Goal: Navigation & Orientation: Find specific page/section

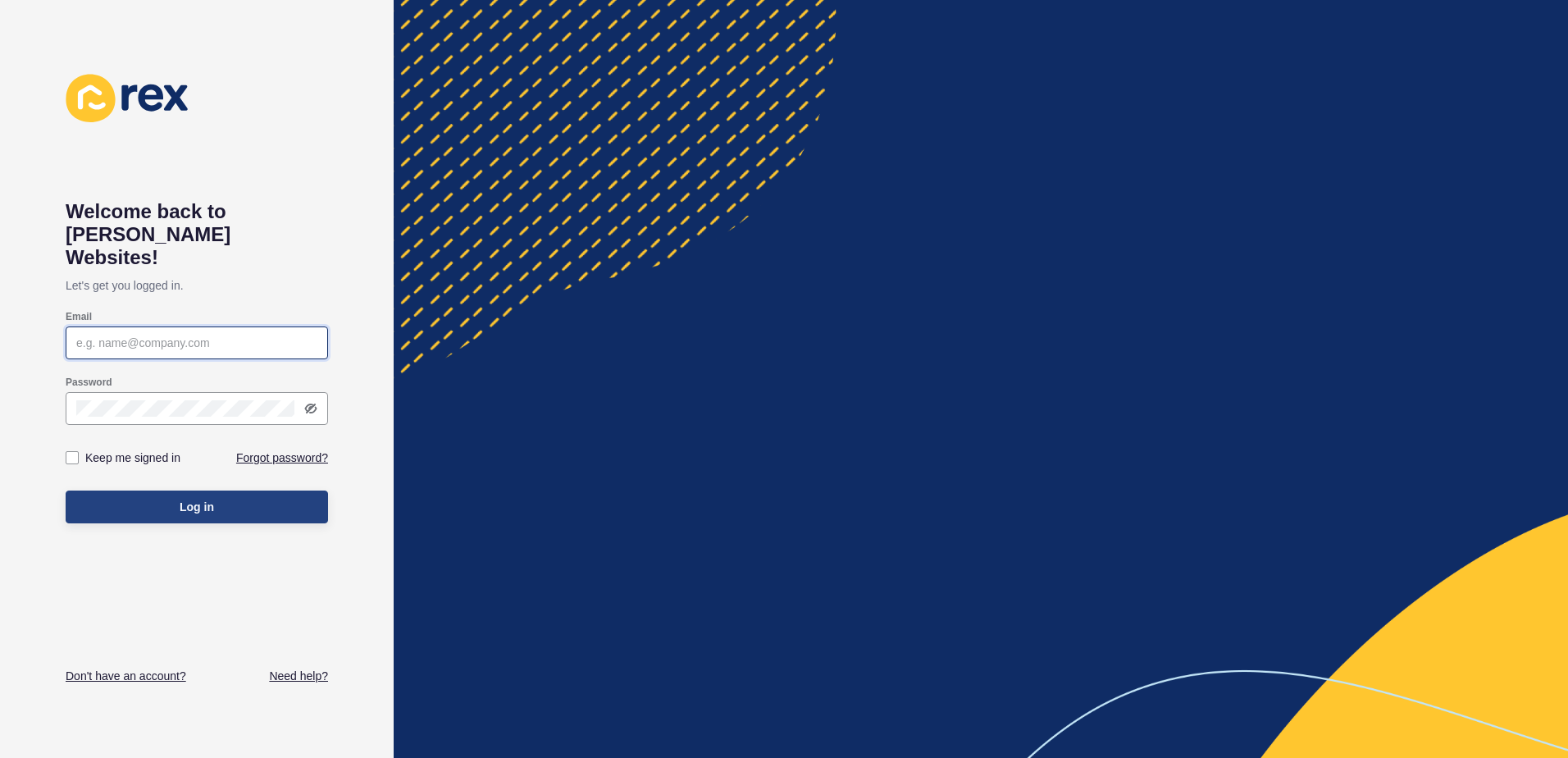
type input "[PERSON_NAME][EMAIL_ADDRESS][DOMAIN_NAME]"
click at [180, 498] on span "Log in" at bounding box center [197, 507] width 35 height 17
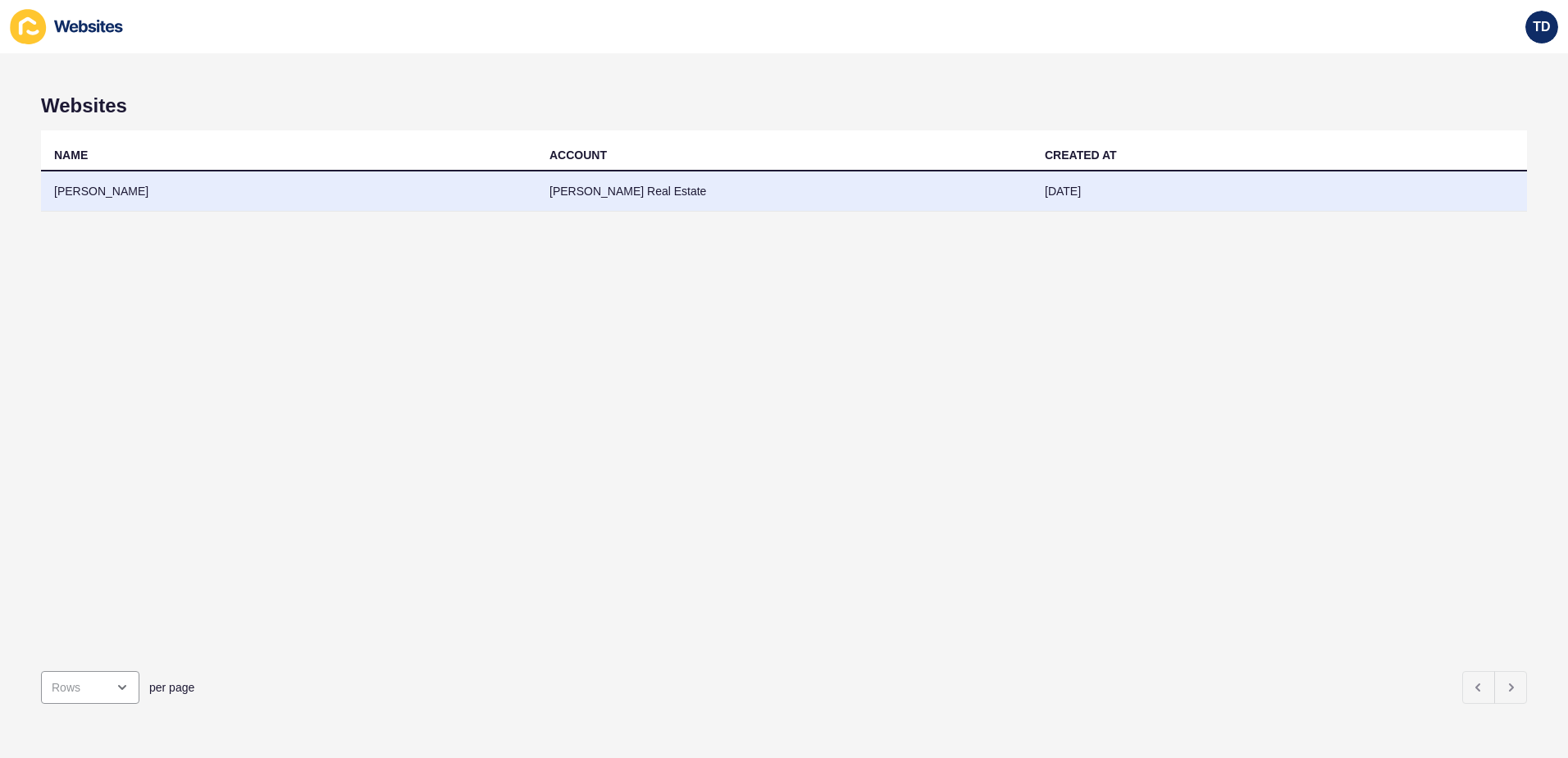
click at [337, 184] on td "[PERSON_NAME]" at bounding box center [288, 191] width 496 height 40
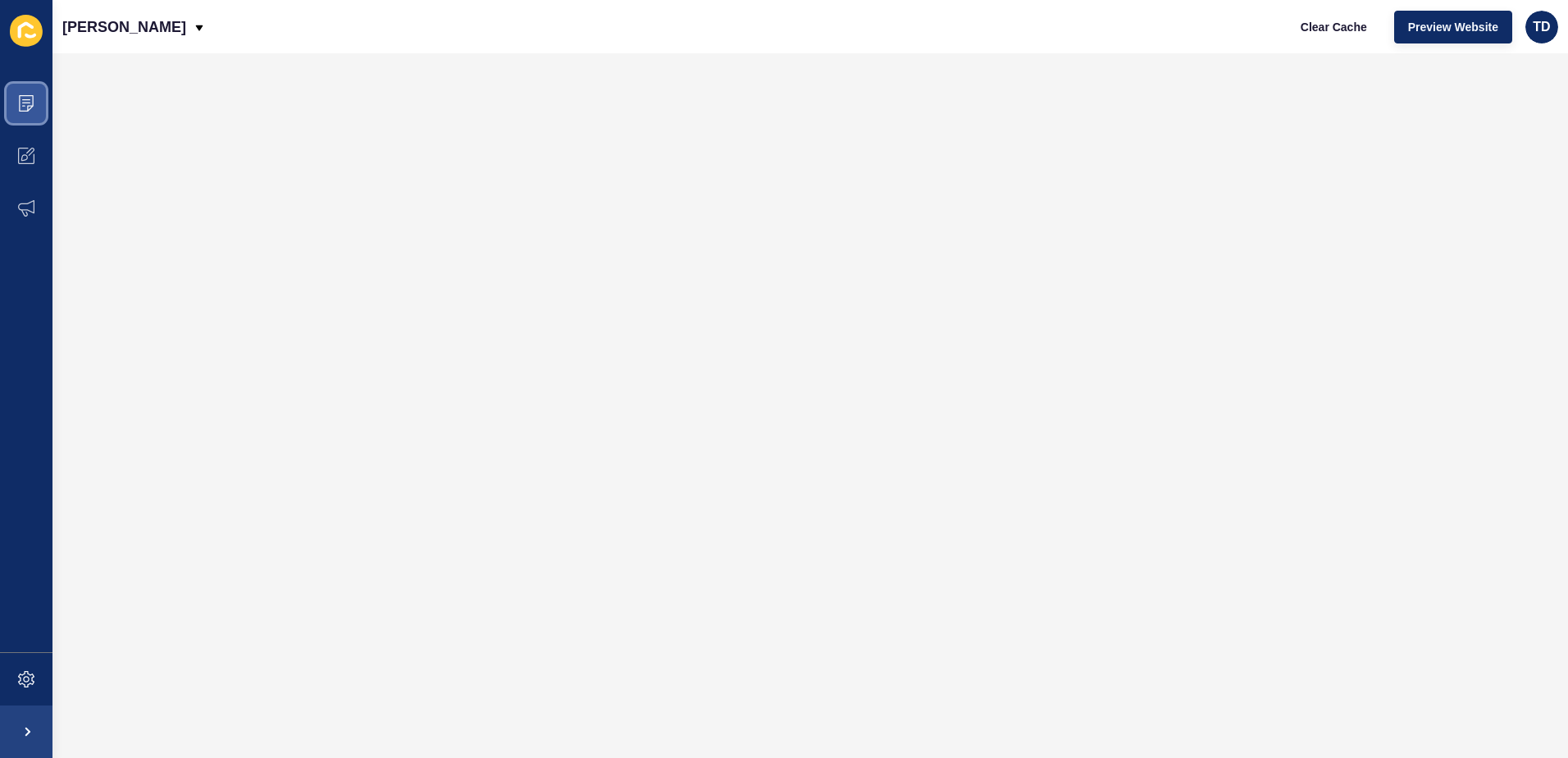
click at [33, 99] on icon at bounding box center [26, 104] width 15 height 17
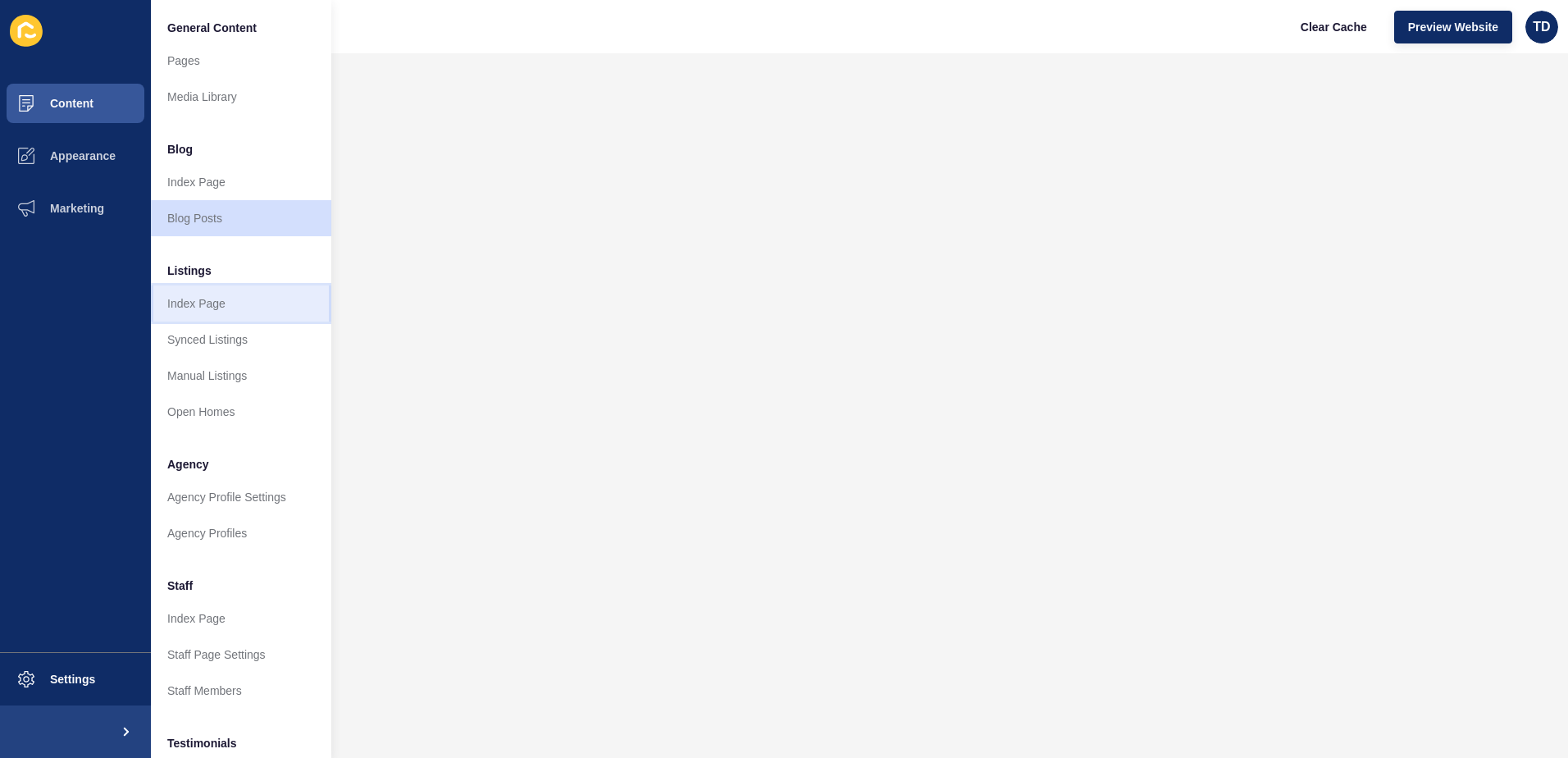
click at [221, 305] on link "Index Page" at bounding box center [241, 304] width 181 height 37
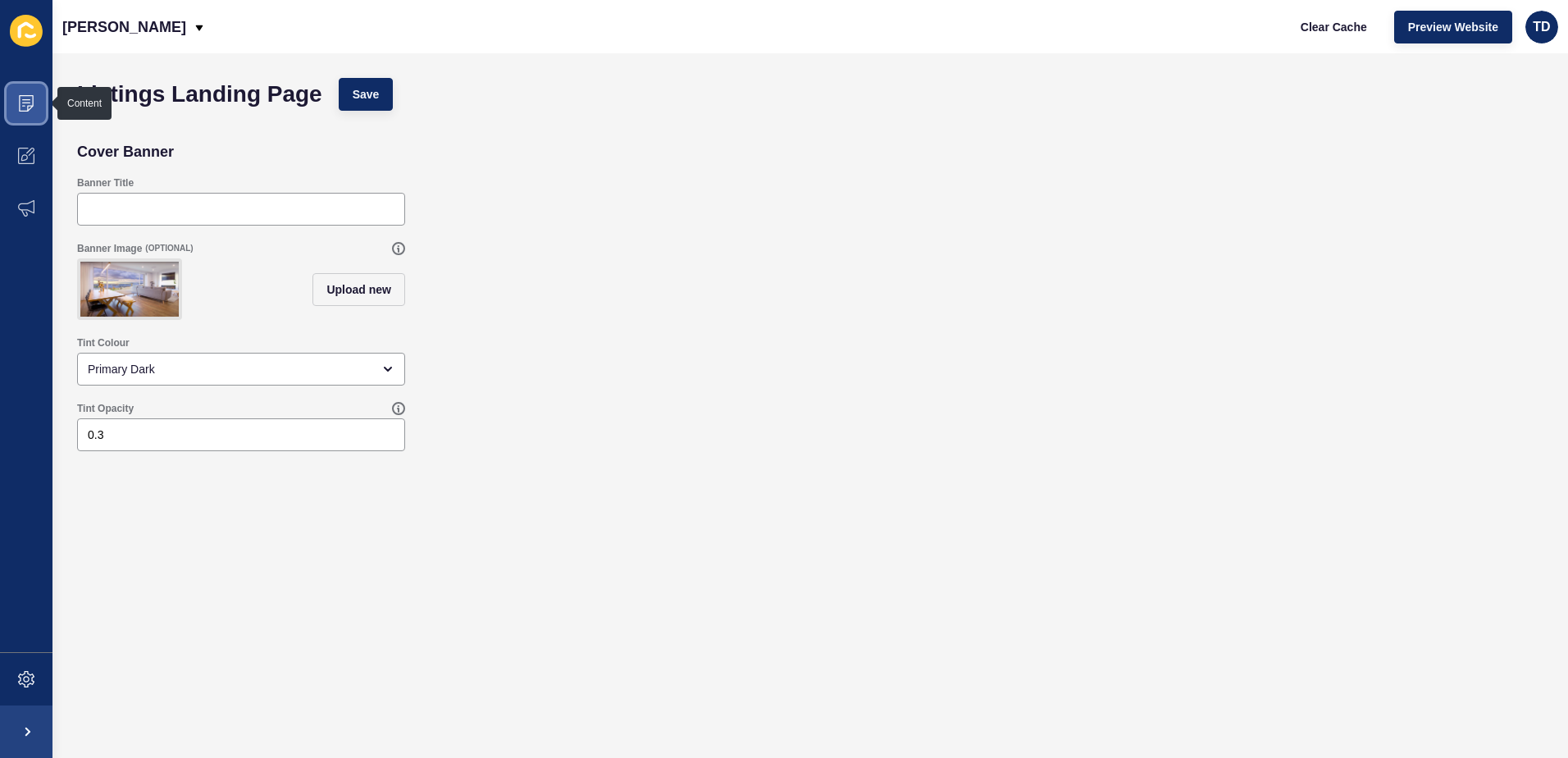
click at [27, 110] on icon at bounding box center [26, 104] width 17 height 17
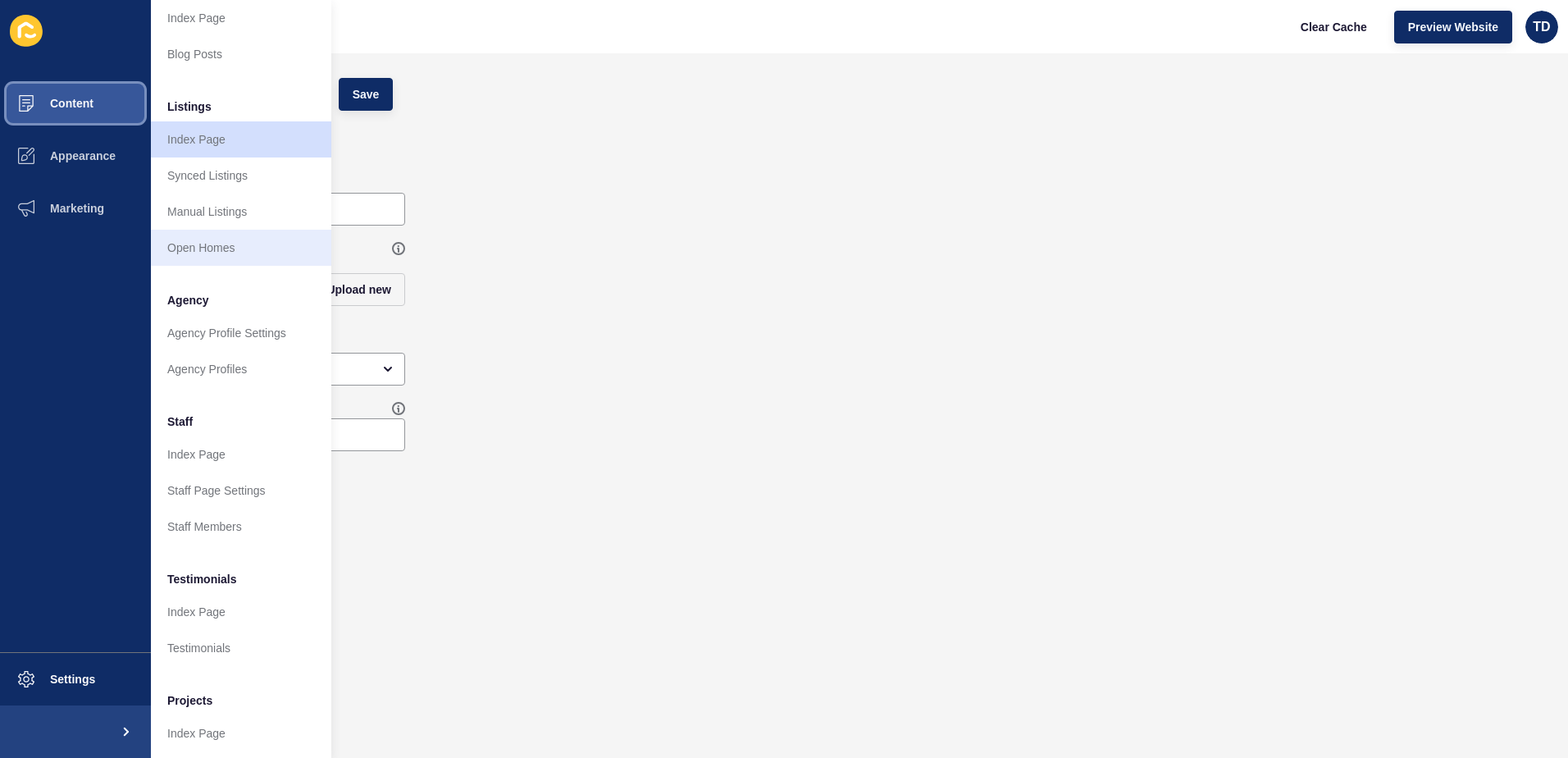
scroll to position [216, 0]
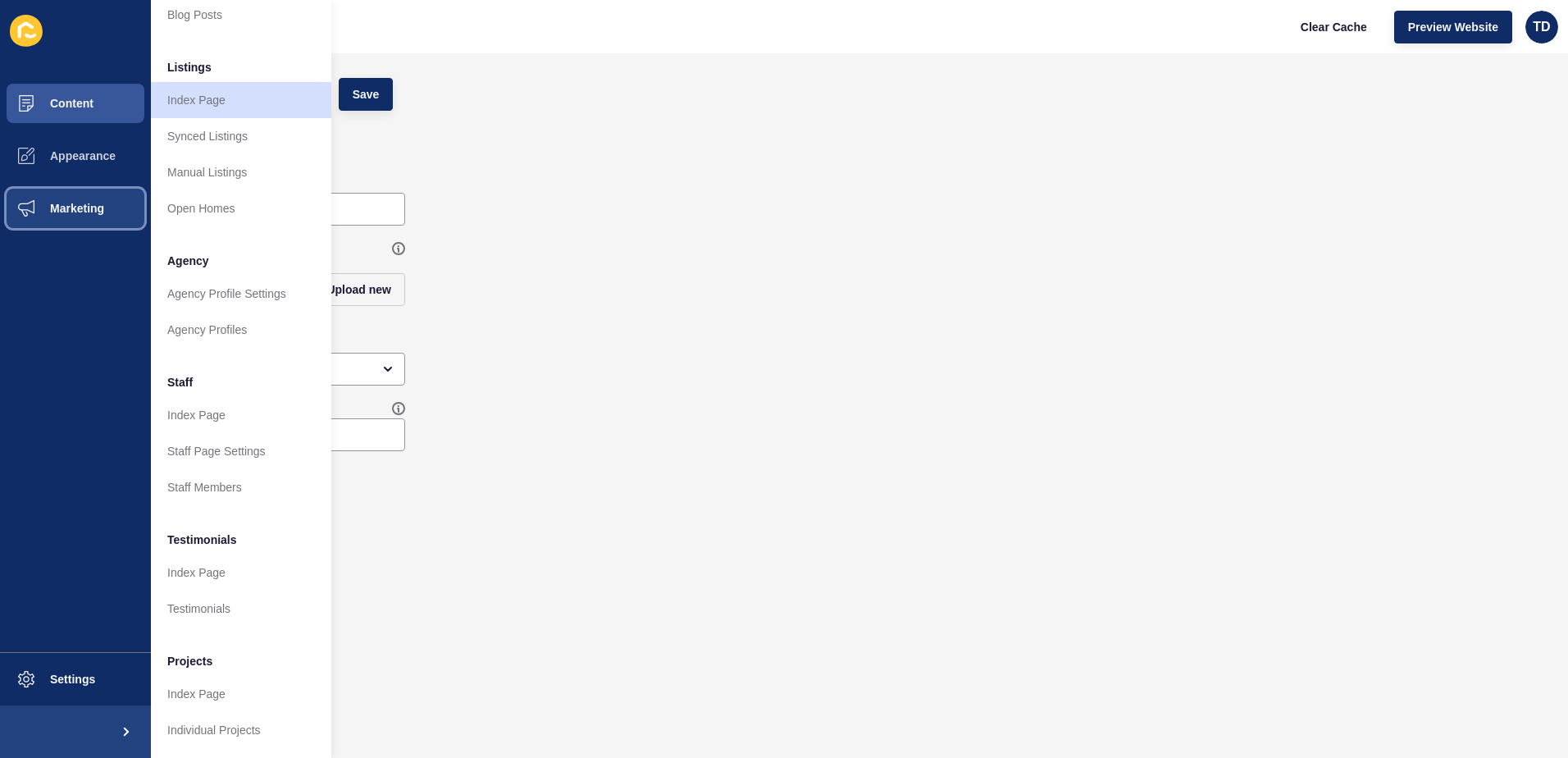
click at [63, 218] on button "Marketing" at bounding box center [75, 208] width 151 height 52
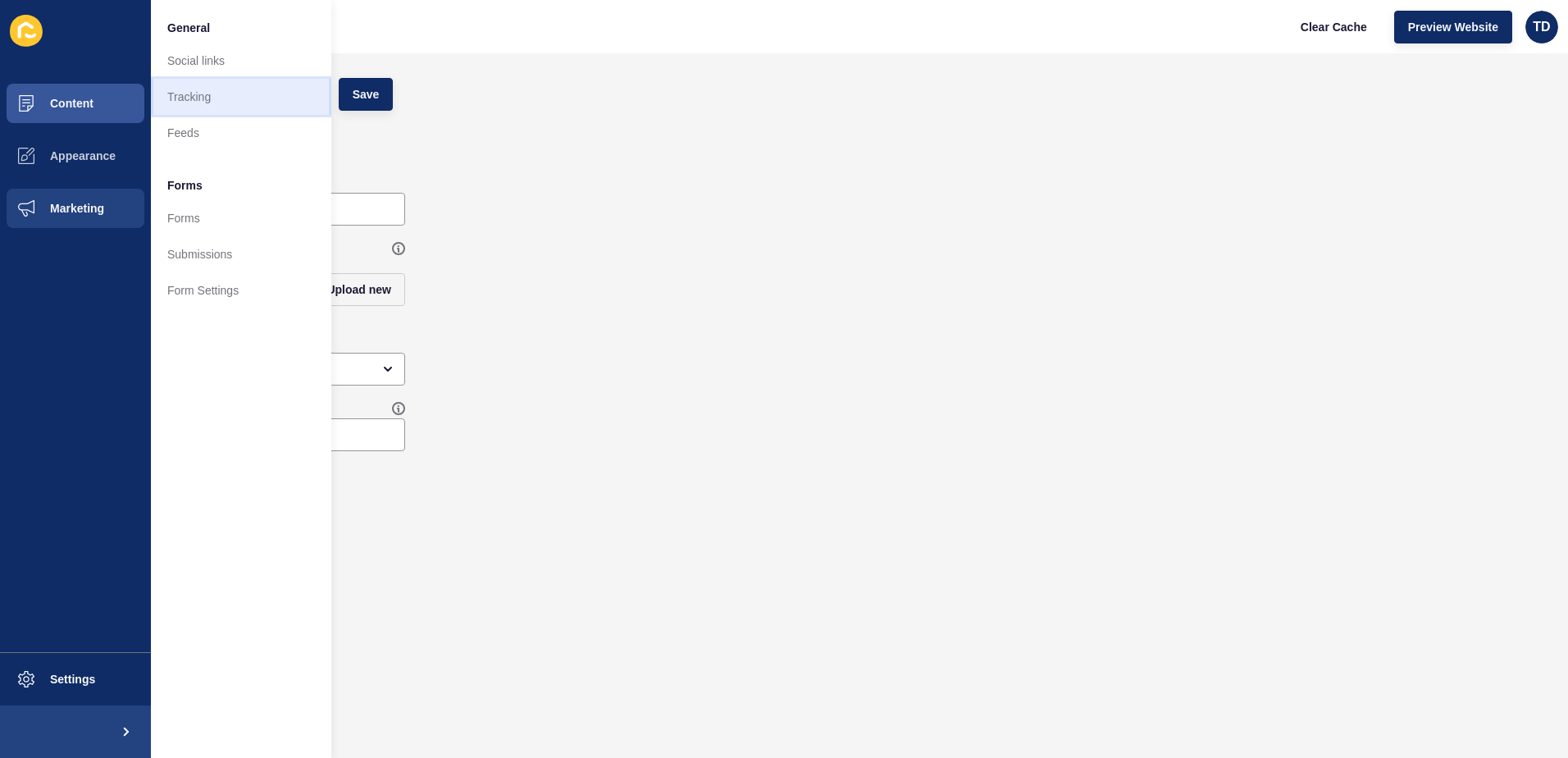
click at [218, 100] on link "Tracking" at bounding box center [241, 97] width 181 height 37
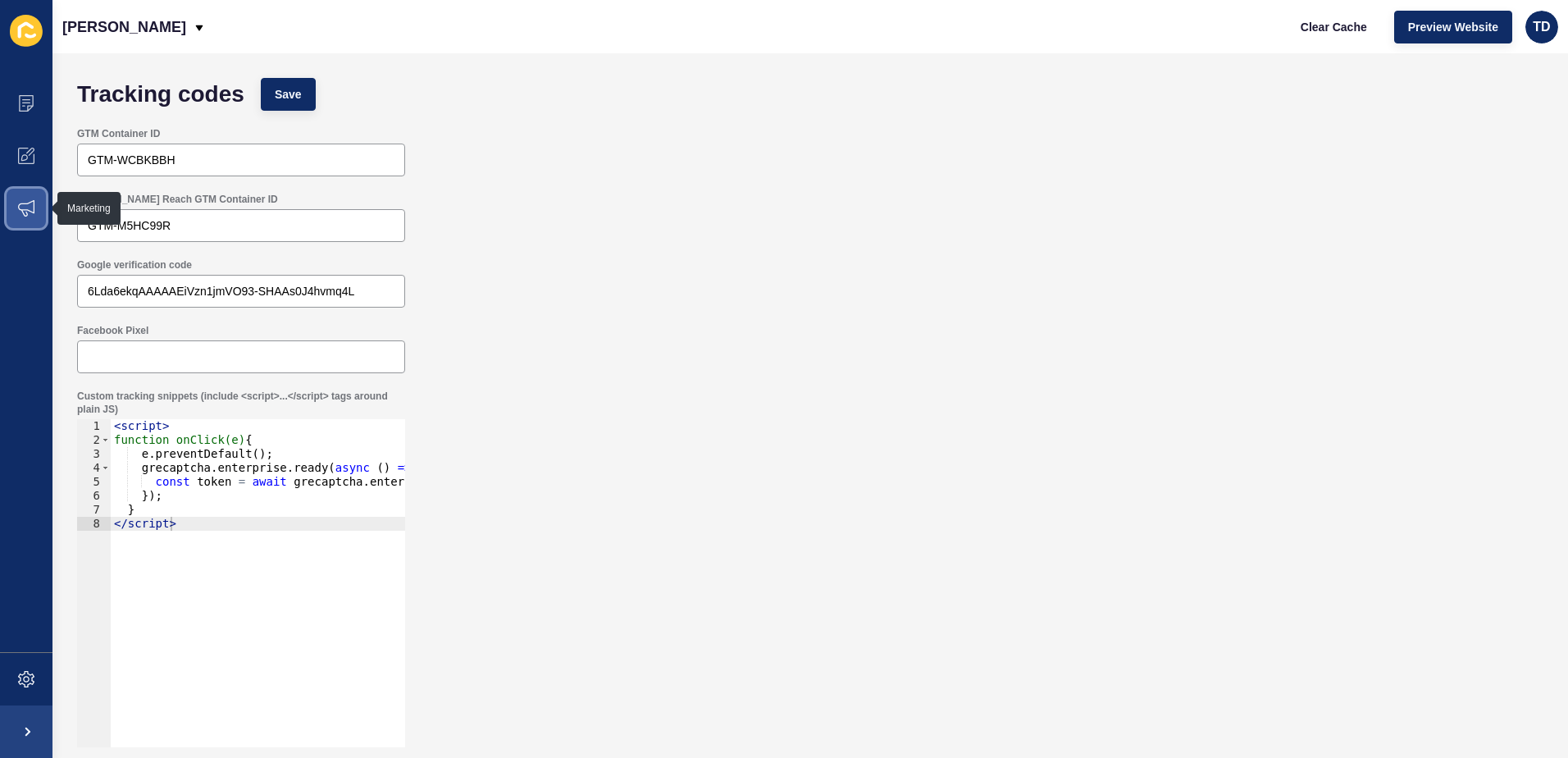
click at [22, 211] on icon at bounding box center [26, 209] width 17 height 17
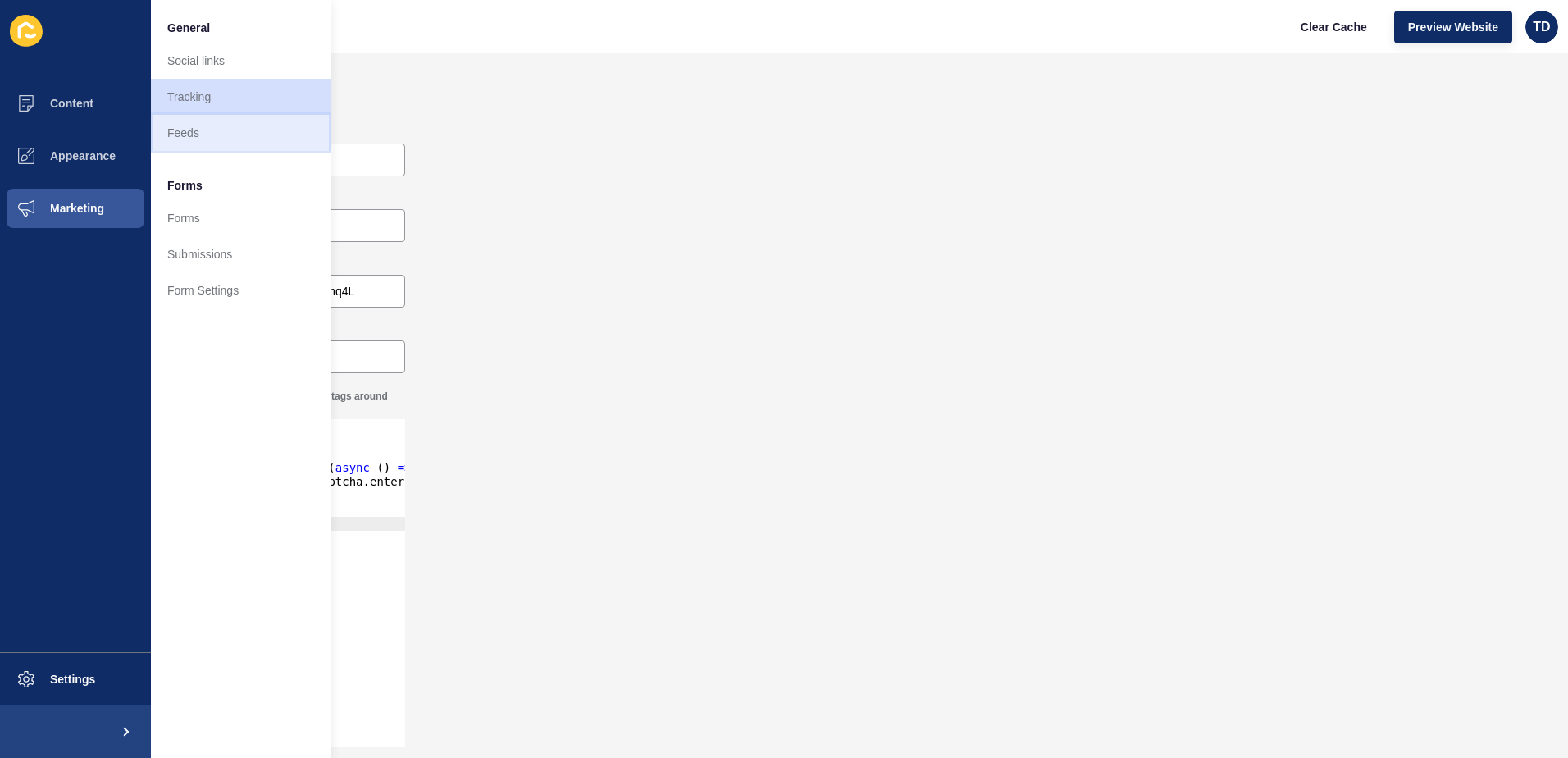
click at [248, 126] on link "Feeds" at bounding box center [241, 133] width 181 height 37
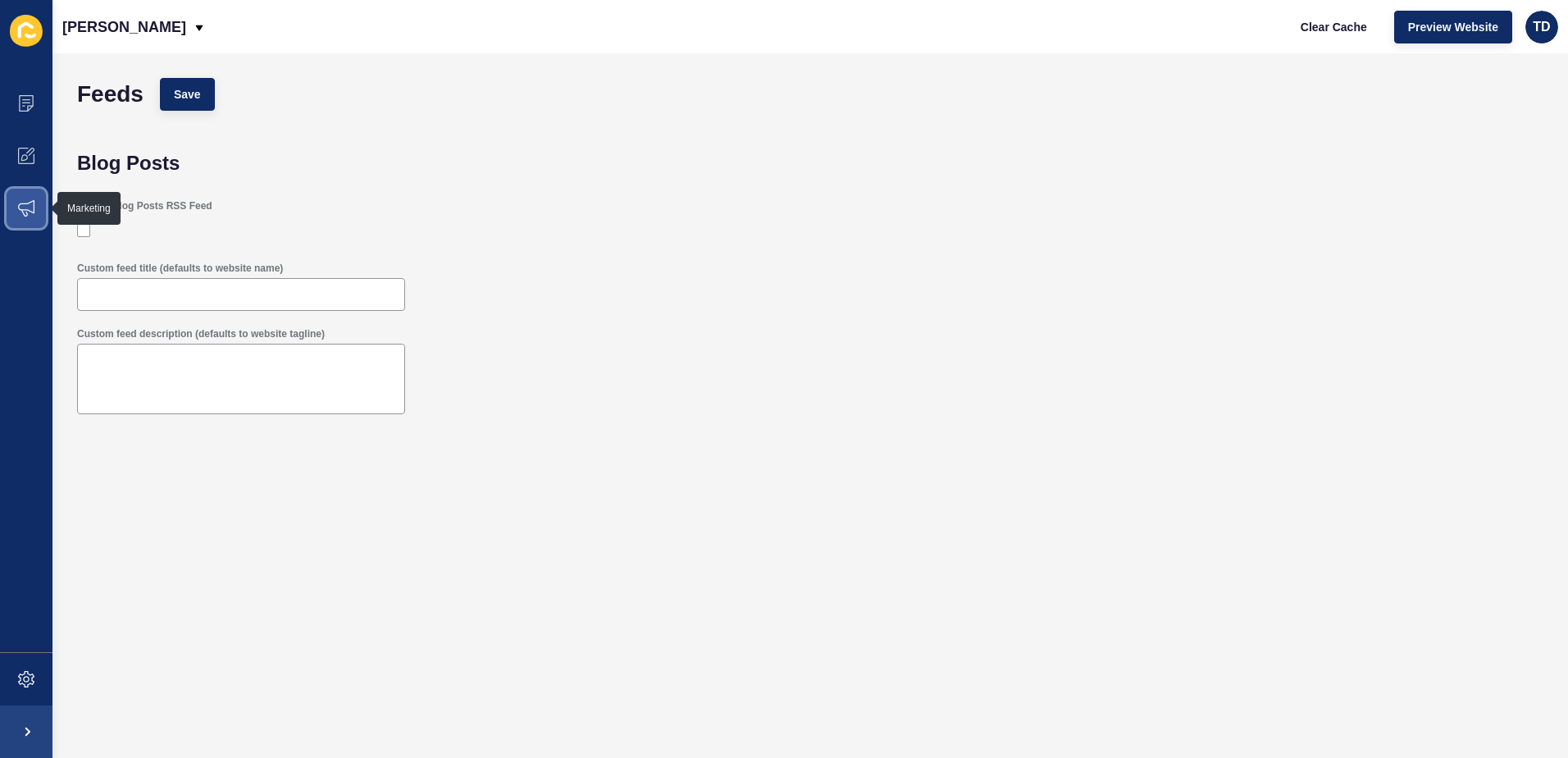
click at [26, 208] on icon at bounding box center [26, 209] width 17 height 17
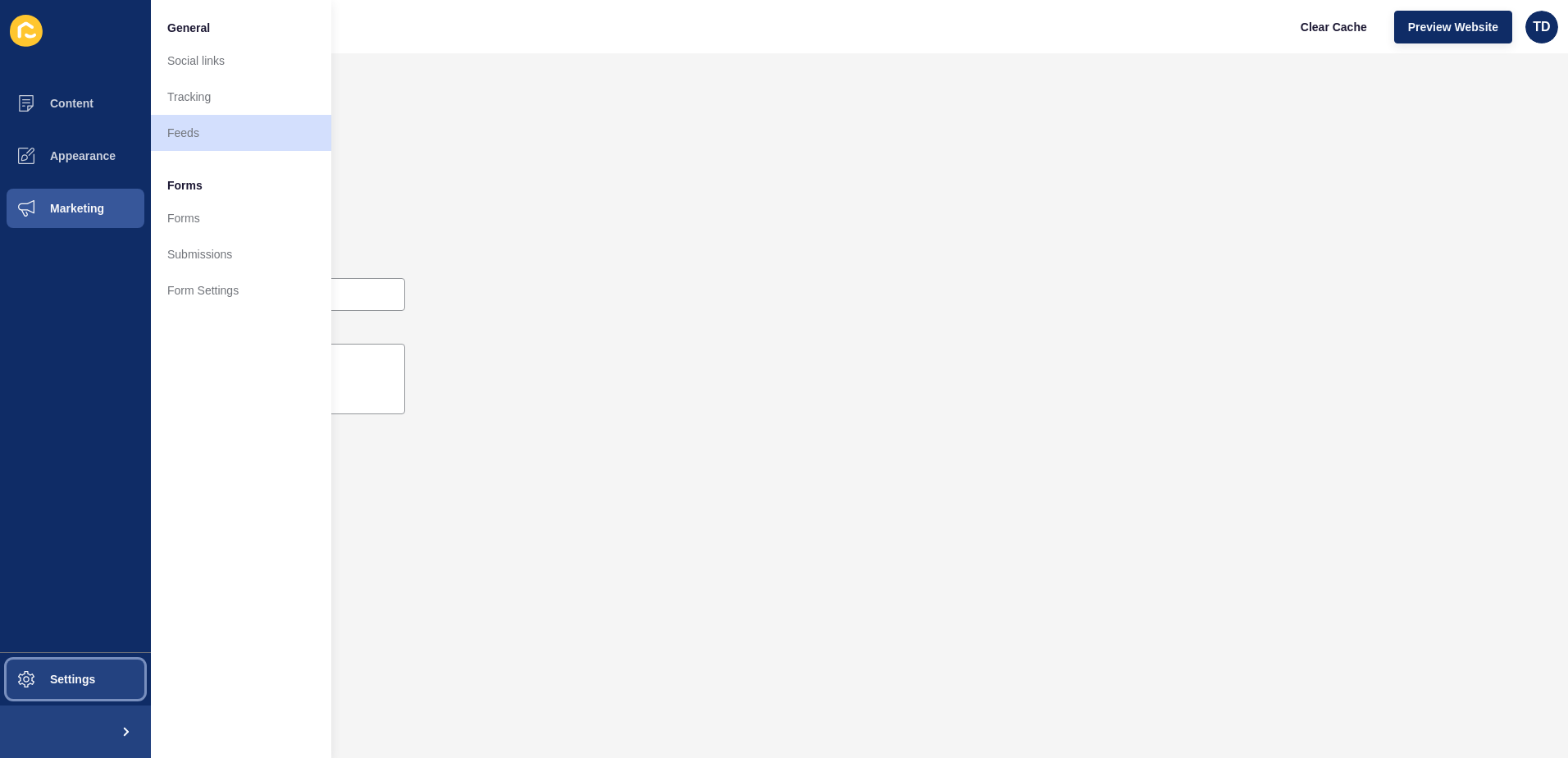
click at [81, 683] on span "Settings" at bounding box center [46, 679] width 97 height 13
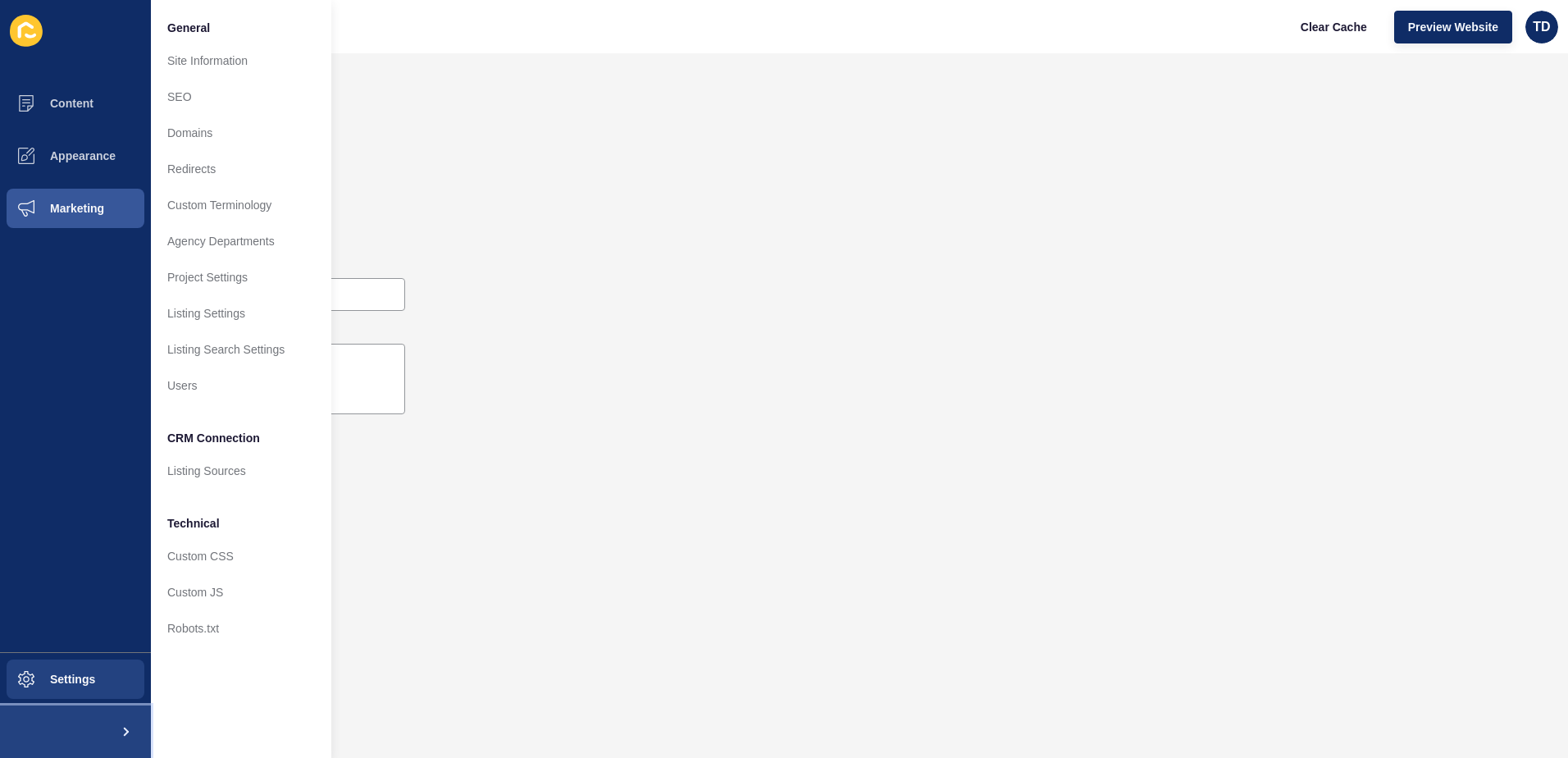
click at [130, 729] on span at bounding box center [125, 732] width 52 height 52
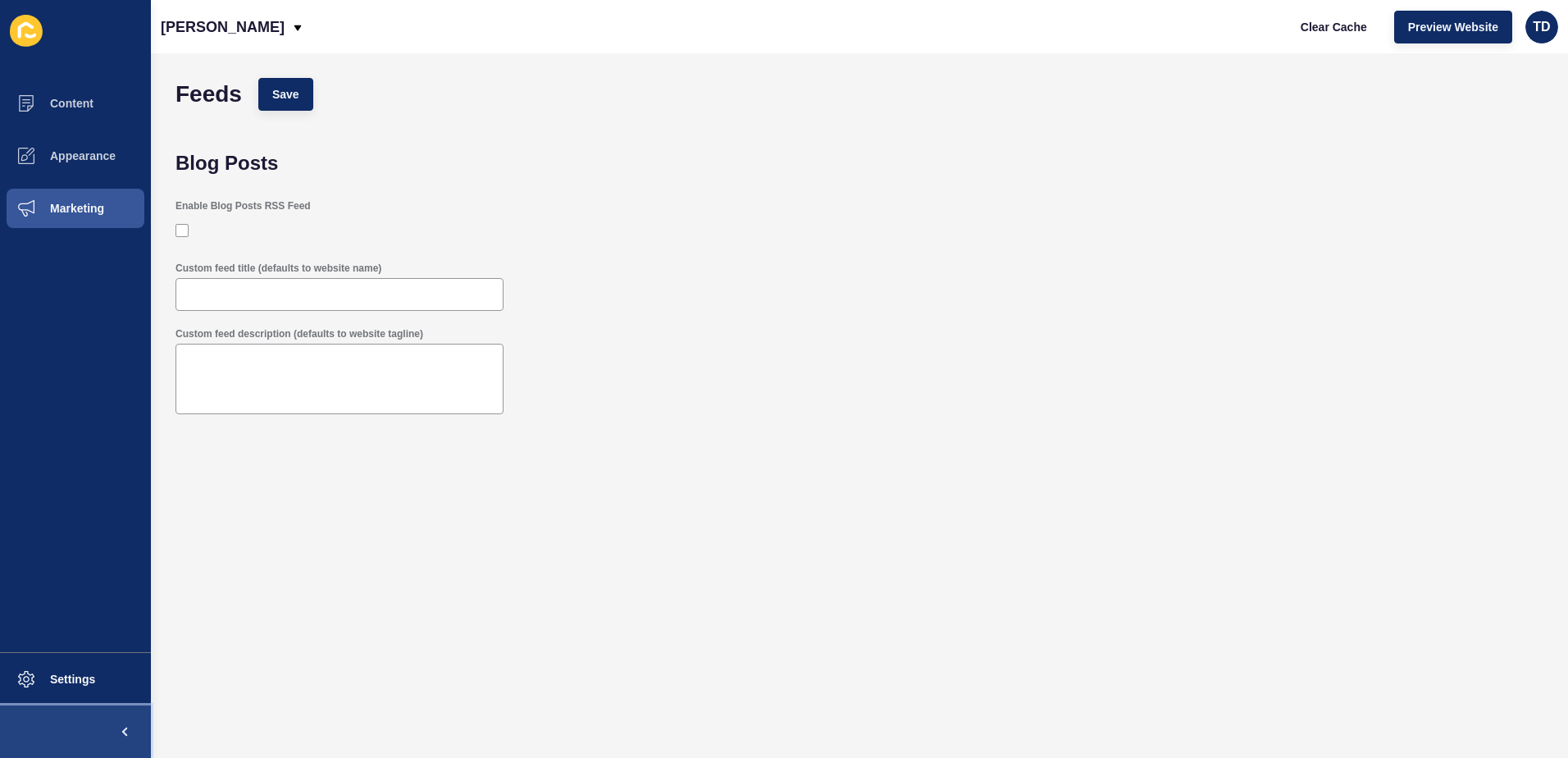
click at [130, 729] on span at bounding box center [125, 732] width 52 height 52
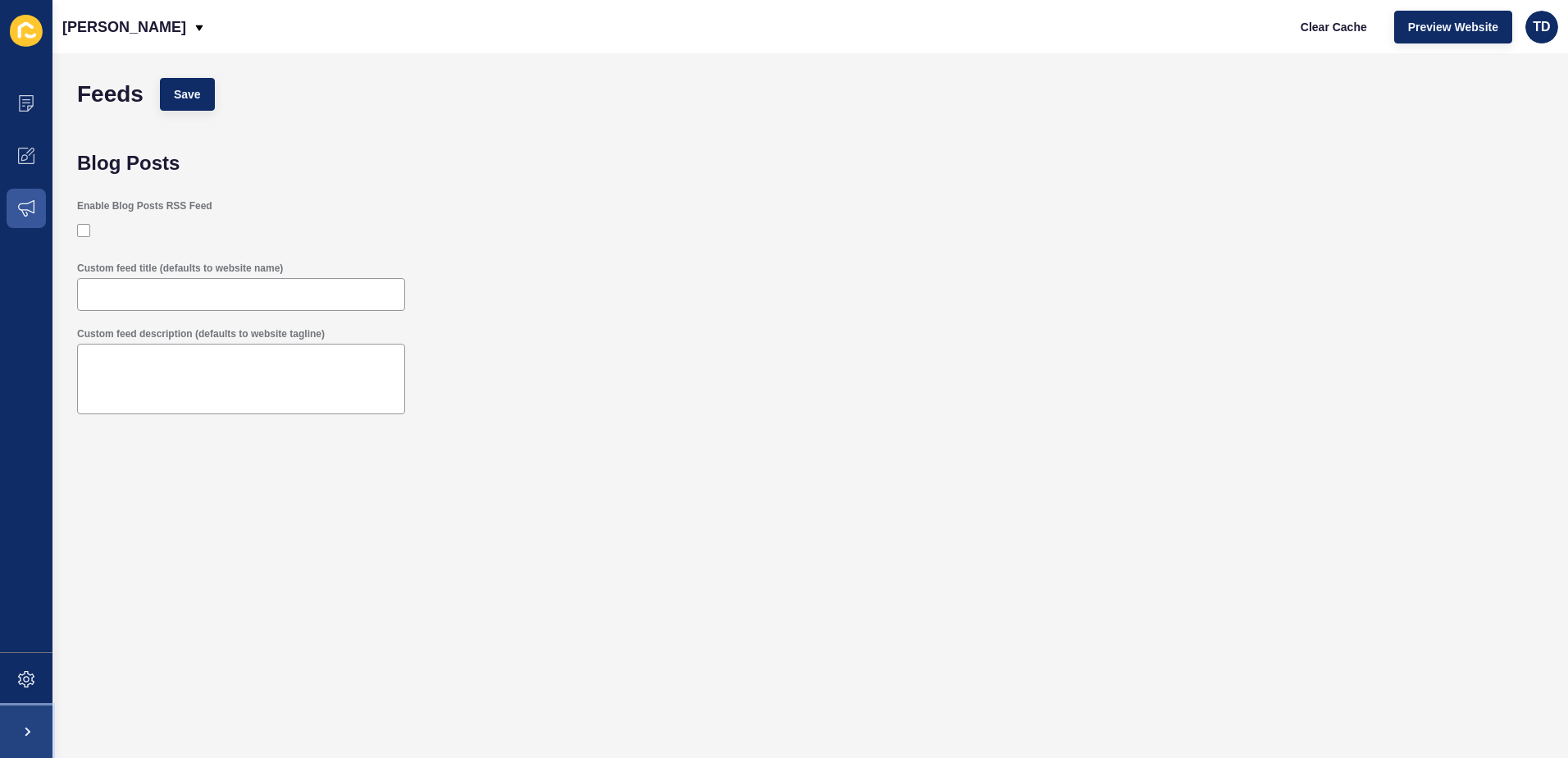
click at [43, 728] on span at bounding box center [26, 732] width 52 height 52
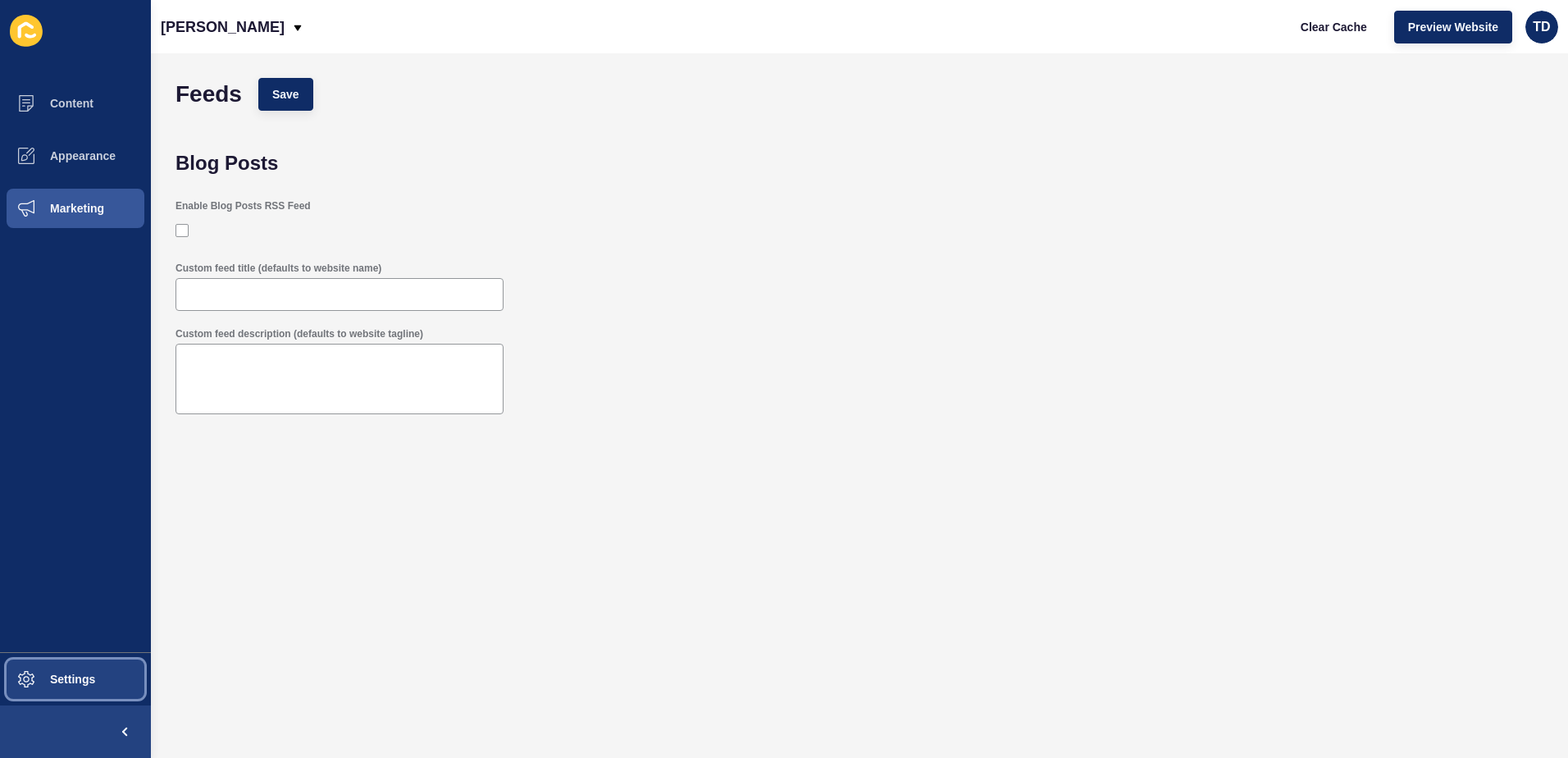
click at [57, 677] on span "Settings" at bounding box center [46, 679] width 97 height 13
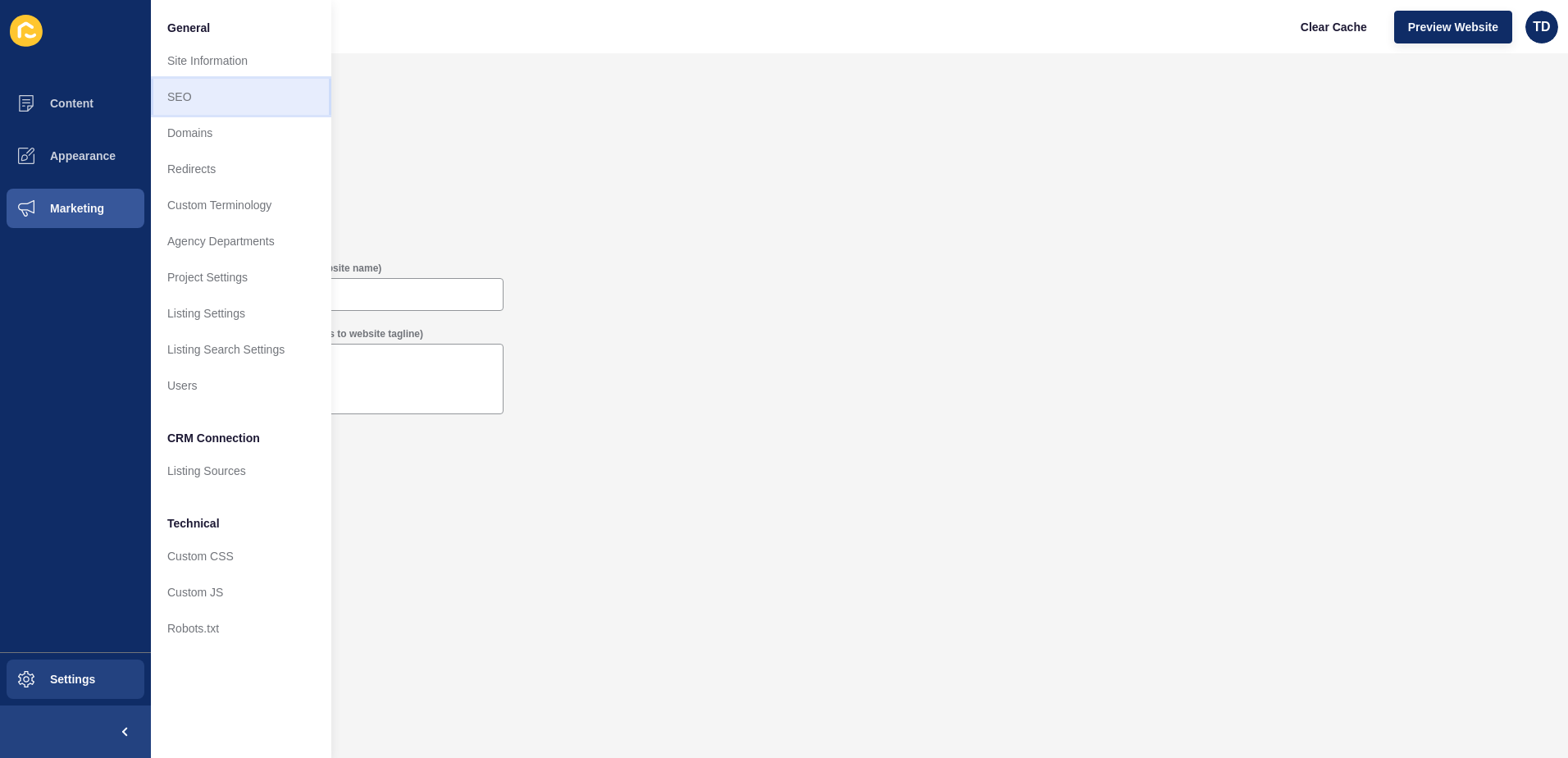
click at [253, 92] on link "SEO" at bounding box center [241, 97] width 181 height 37
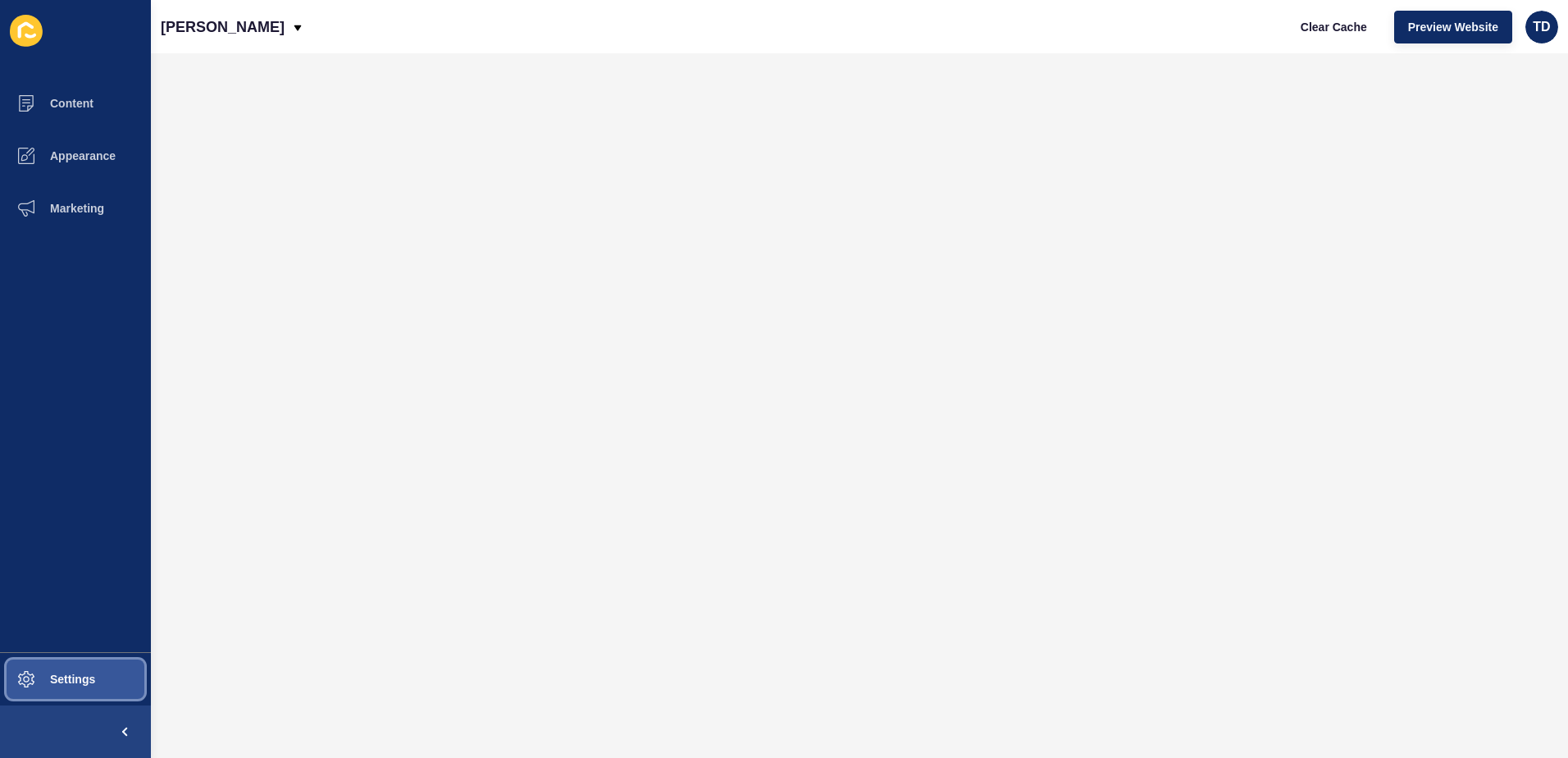
click at [89, 675] on span "Settings" at bounding box center [46, 679] width 97 height 13
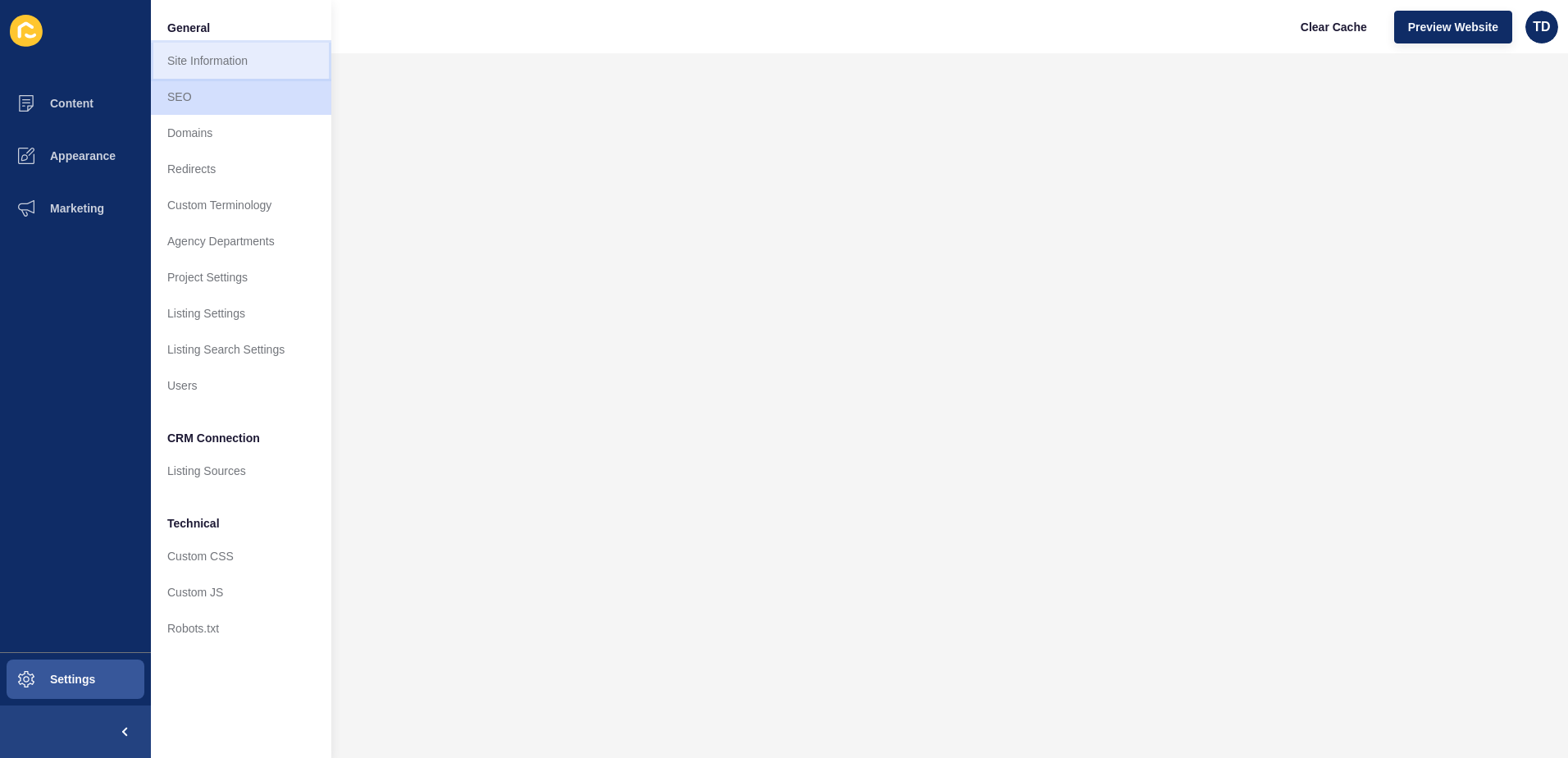
click at [288, 53] on link "Site Information" at bounding box center [241, 61] width 181 height 37
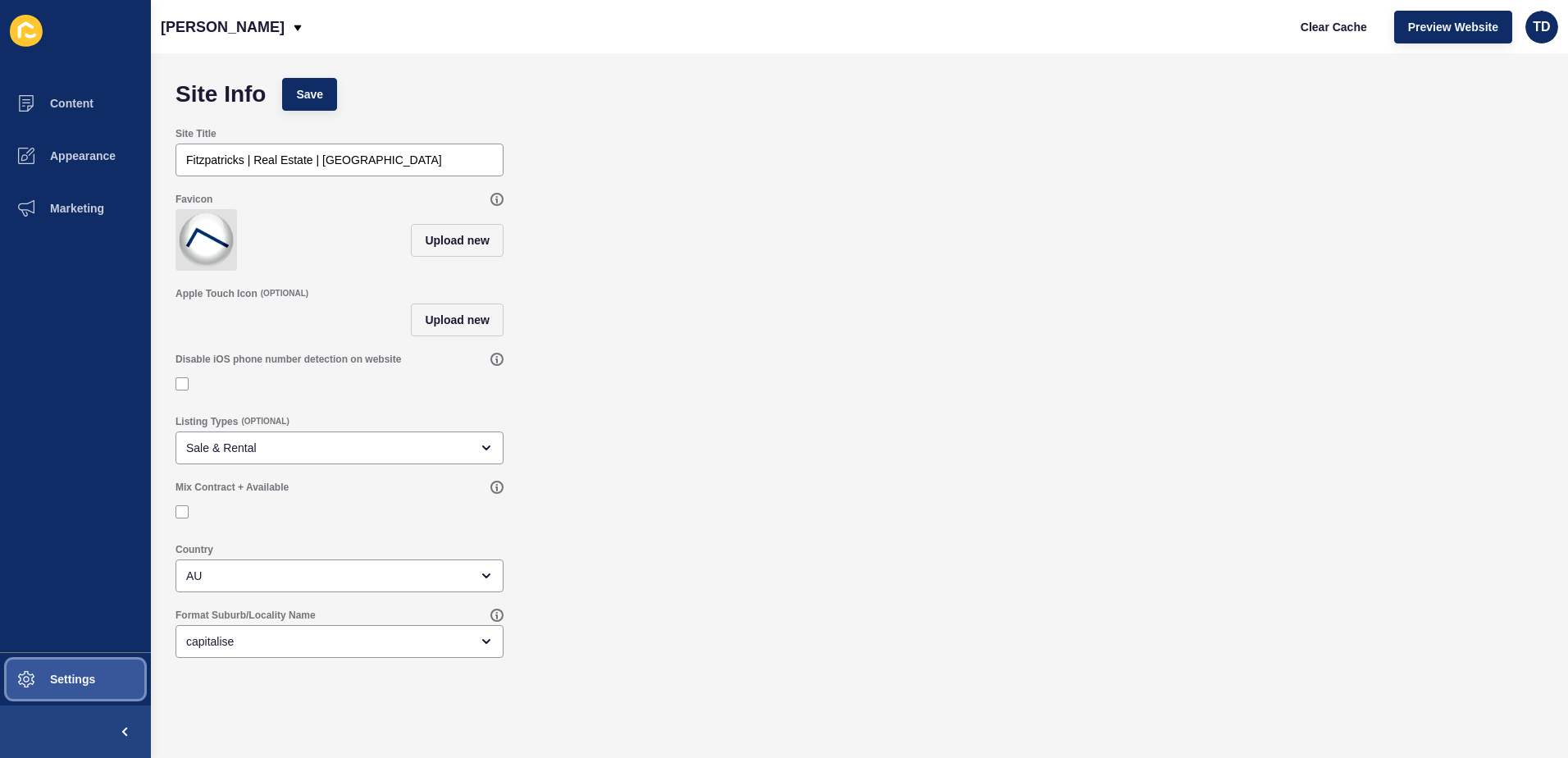
click at [76, 695] on button "Settings" at bounding box center [75, 679] width 151 height 52
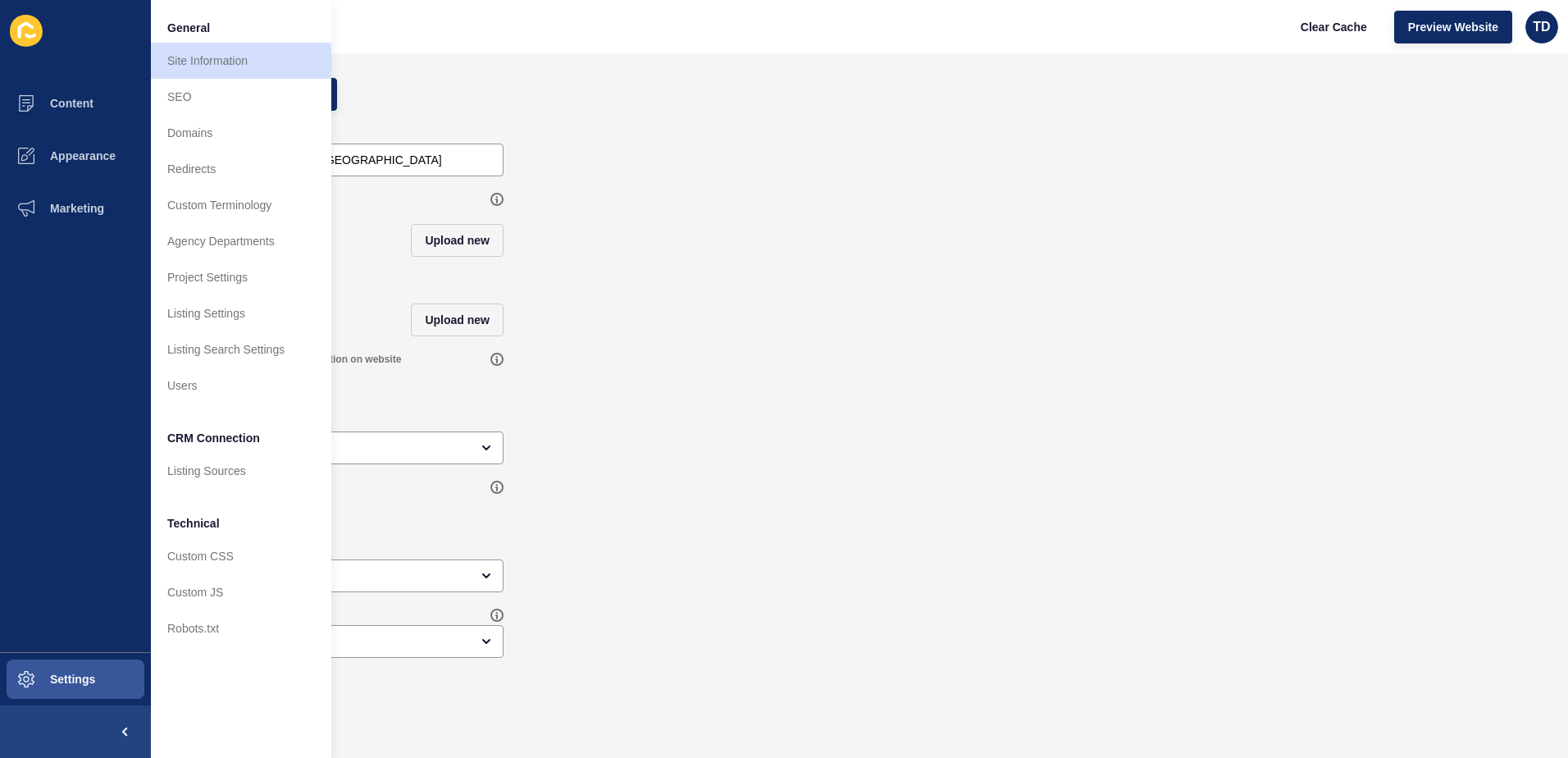
click at [938, 323] on div "Apple Touch Icon (OPTIONAL) Upload new" at bounding box center [860, 312] width 1384 height 66
